Goal: Task Accomplishment & Management: Complete application form

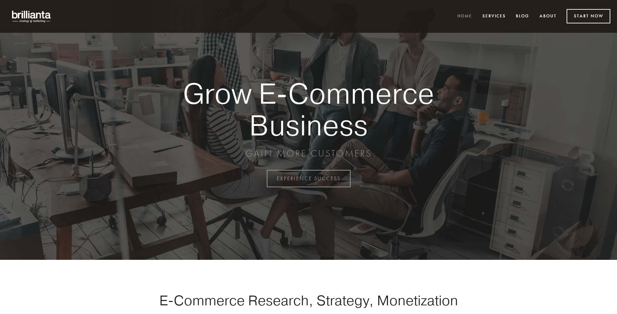
scroll to position [1751, 0]
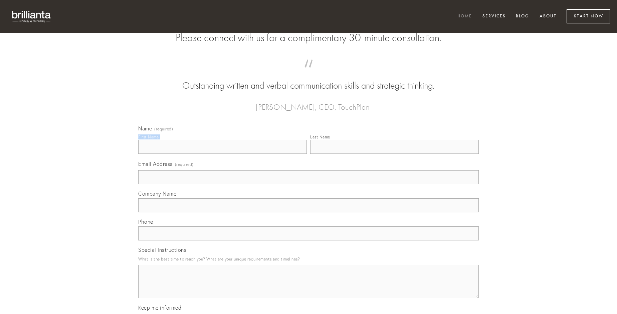
type input "[PERSON_NAME]"
click at [394, 154] on input "Last Name" at bounding box center [394, 147] width 169 height 14
type input "[PERSON_NAME]"
click at [309, 184] on input "Email Address (required)" at bounding box center [308, 177] width 341 height 14
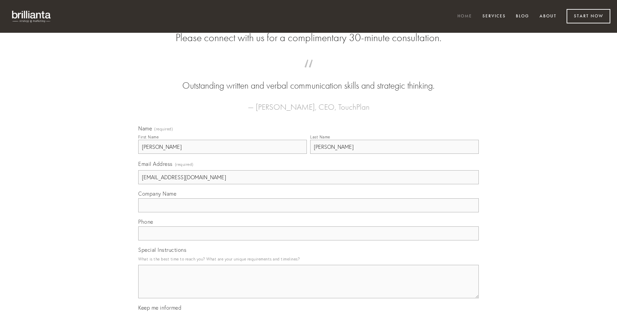
type input "[EMAIL_ADDRESS][DOMAIN_NAME]"
click at [309, 212] on input "Company Name" at bounding box center [308, 205] width 341 height 14
type input "vilicus"
click at [309, 240] on input "text" at bounding box center [308, 233] width 341 height 14
click at [309, 287] on textarea "Special Instructions" at bounding box center [308, 281] width 341 height 33
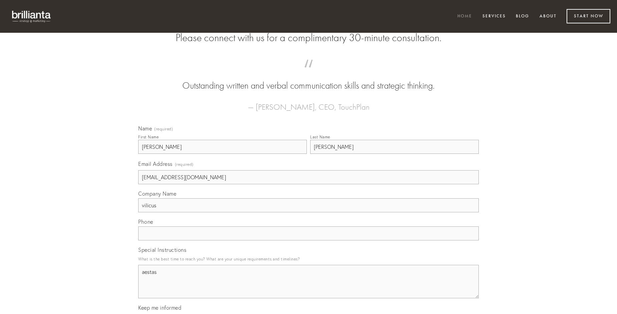
type textarea "aestas"
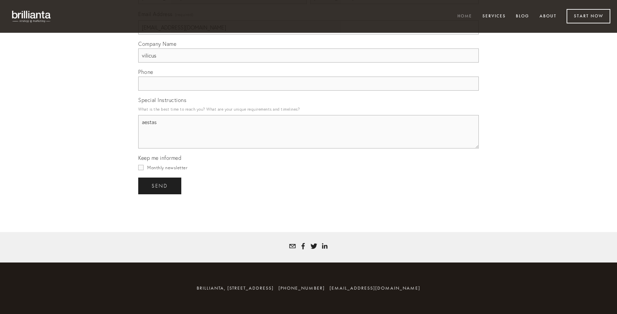
click at [160, 185] on span "send" at bounding box center [160, 186] width 16 height 6
